Goal: Information Seeking & Learning: Learn about a topic

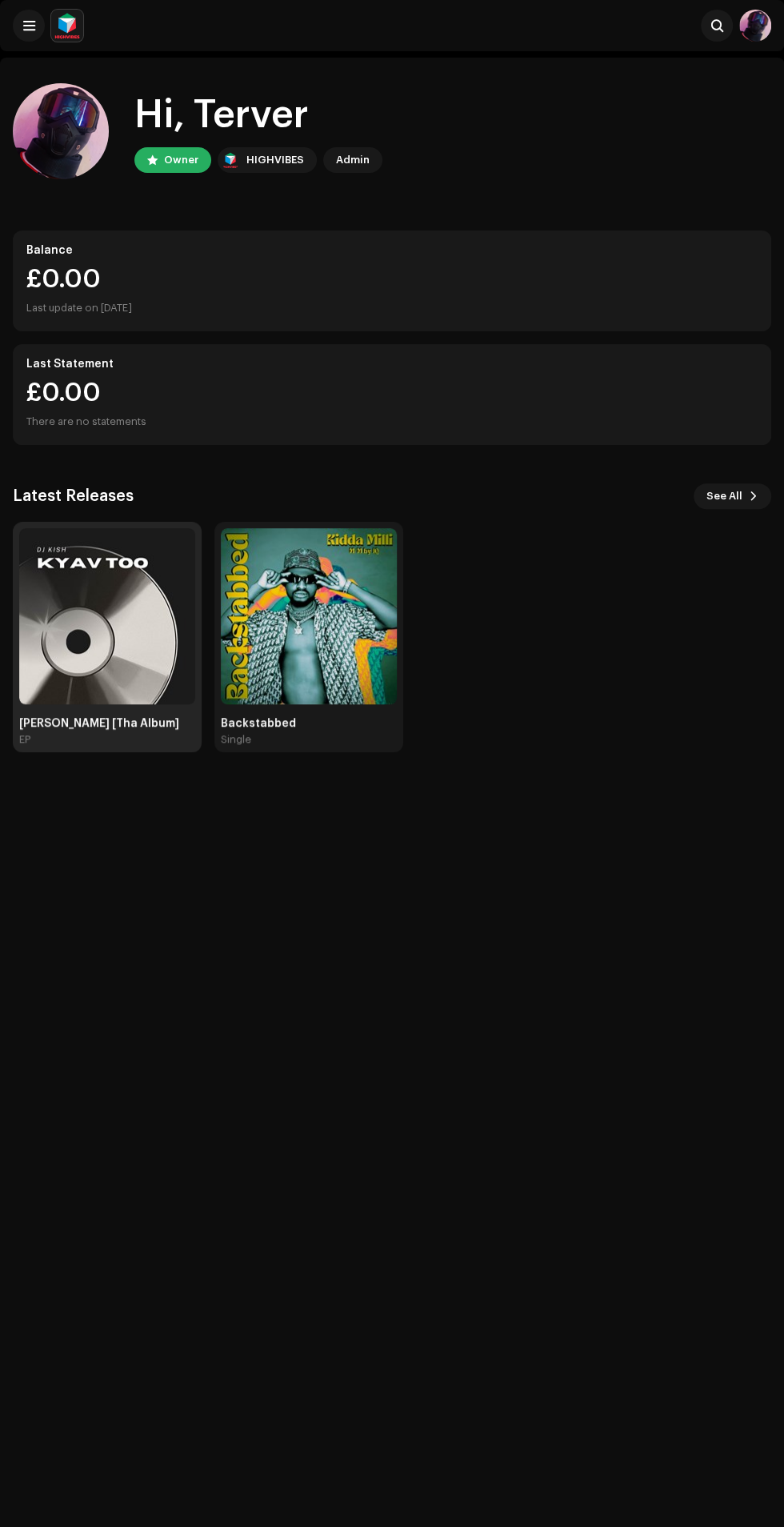
click at [113, 616] on img at bounding box center [108, 617] width 176 height 176
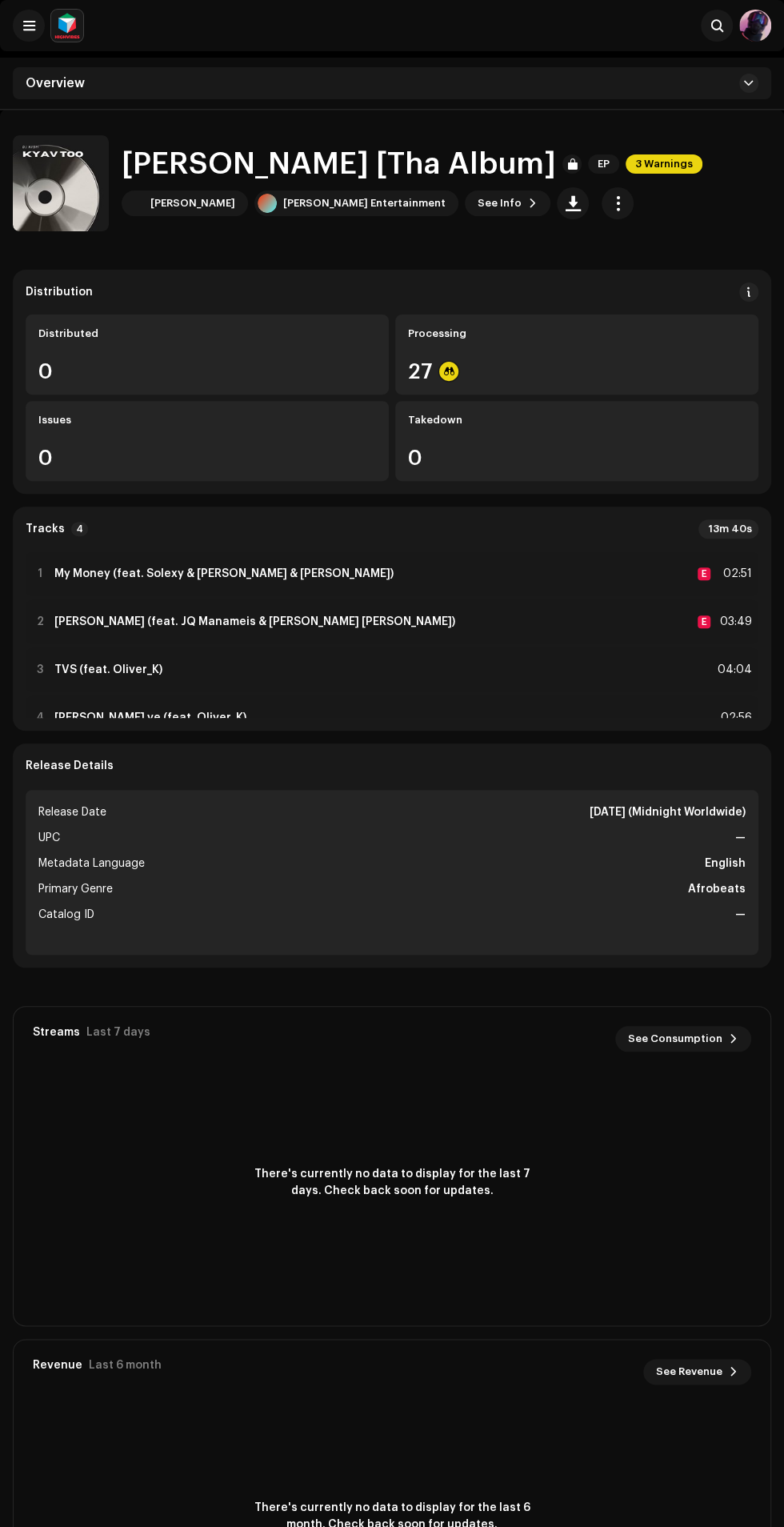
click at [16, 563] on div "Tracks 4 13m 40s 1 My Money (feat. [PERSON_NAME] & [PERSON_NAME] & [PERSON_NAME…" at bounding box center [392, 618] width 758 height 224
